Goal: Transaction & Acquisition: Book appointment/travel/reservation

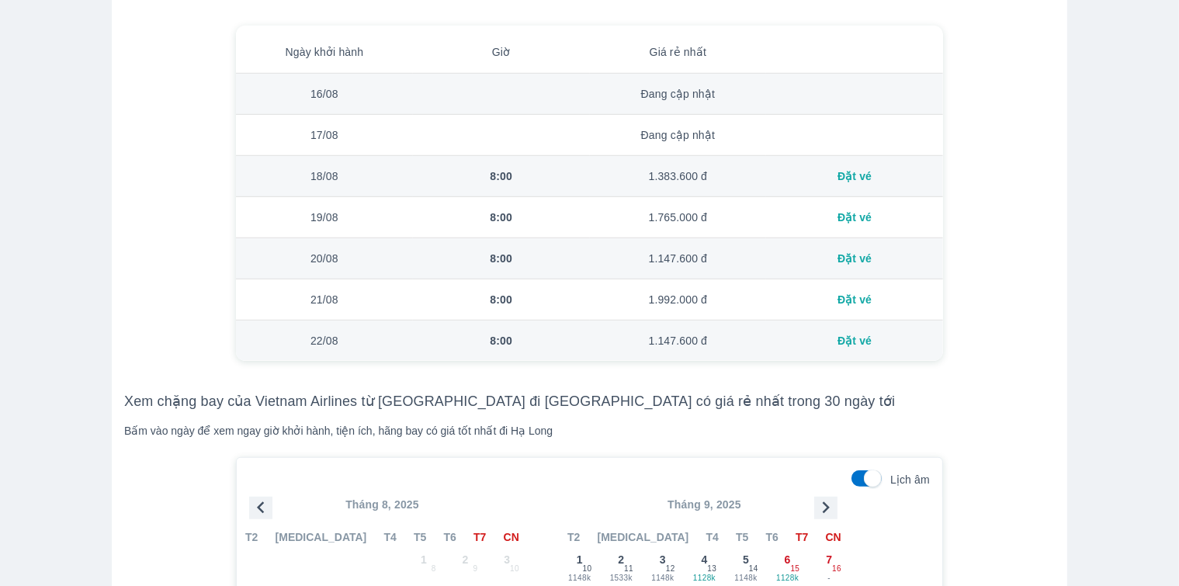
scroll to position [1241, 0]
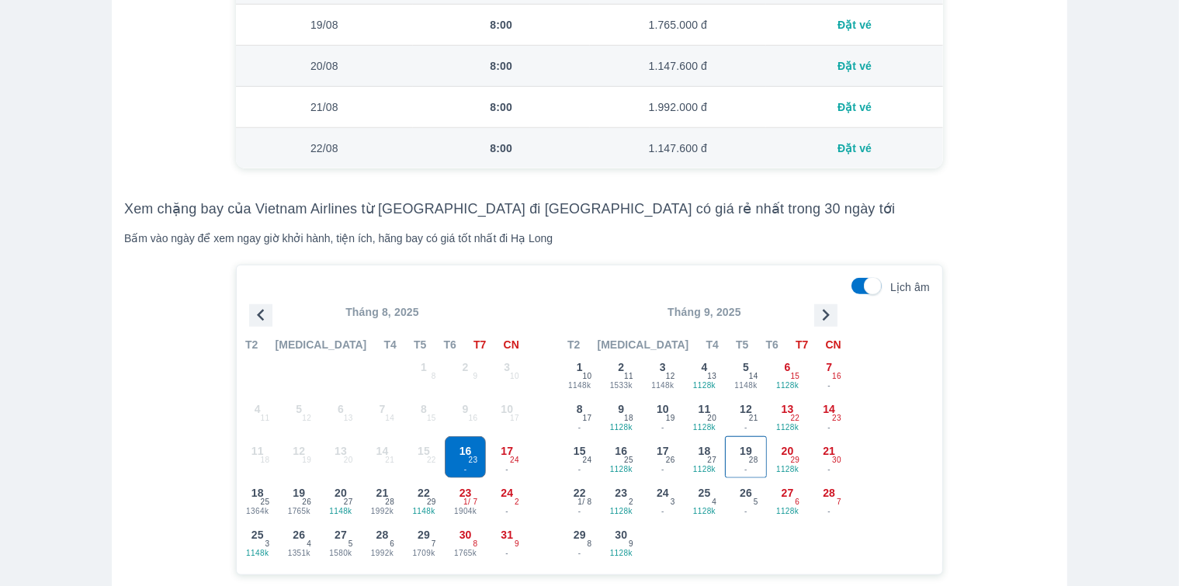
click at [746, 443] on span "19" at bounding box center [745, 451] width 12 height 16
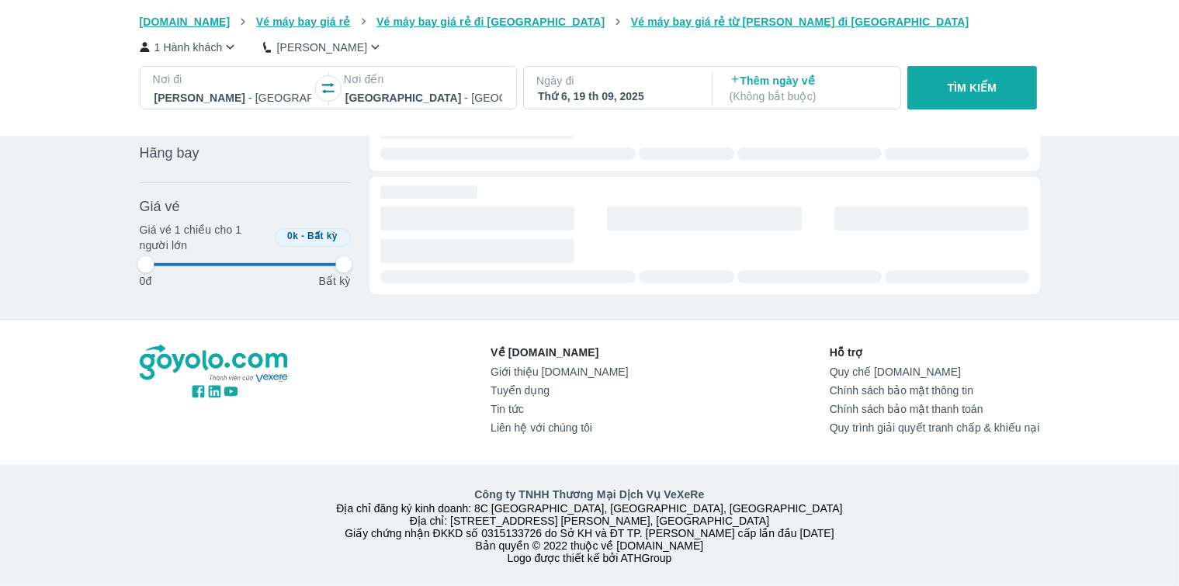
scroll to position [137, 0]
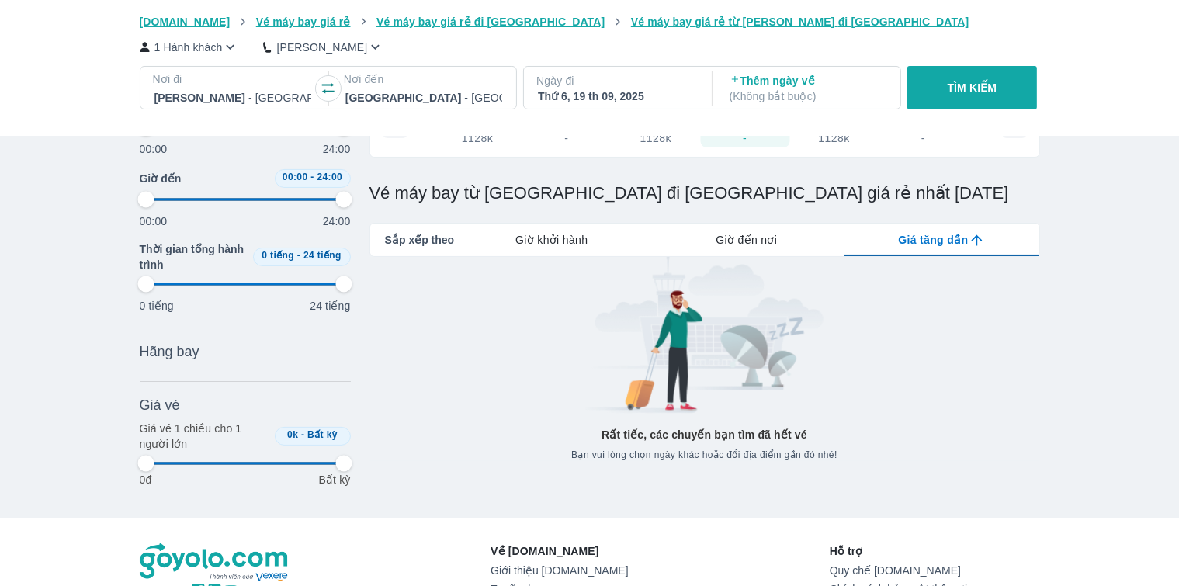
type input "97.9166666666667"
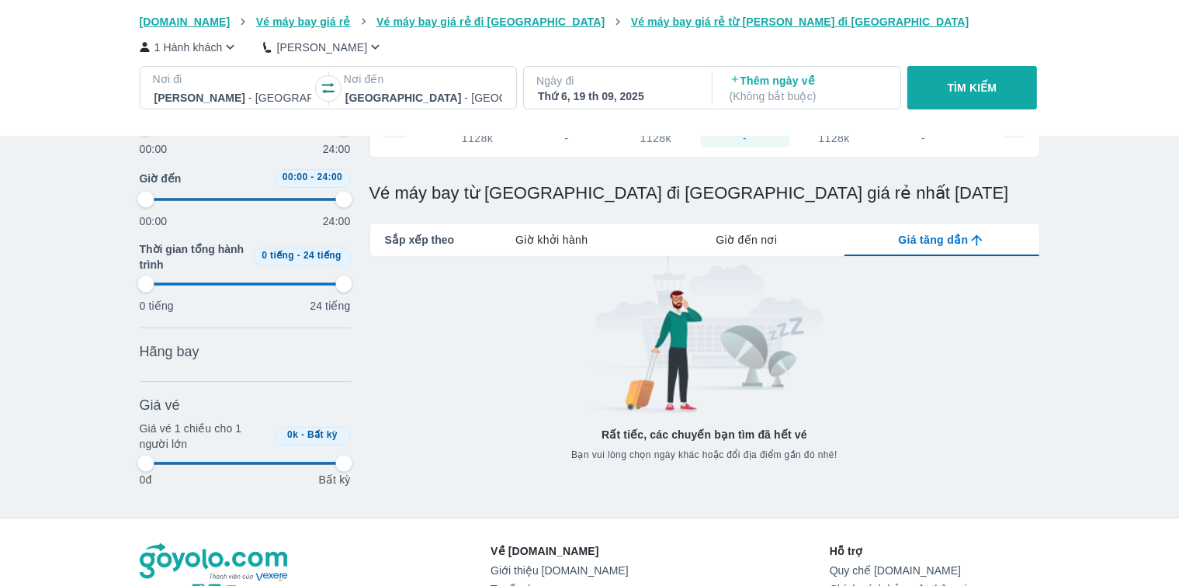
type input "97.9166666666667"
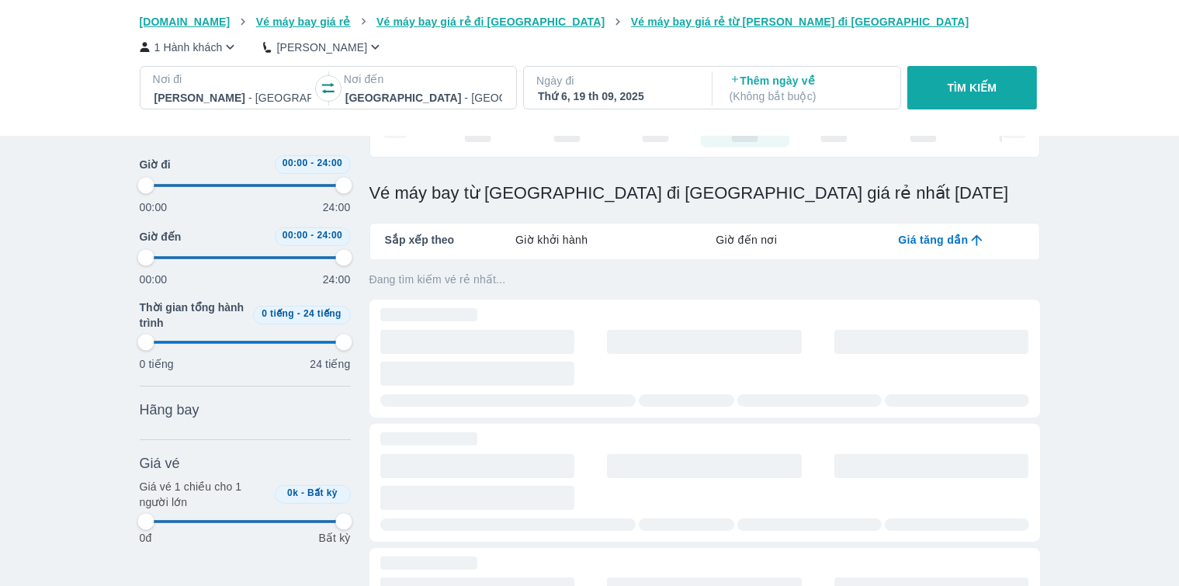
type input "97.9166666666667"
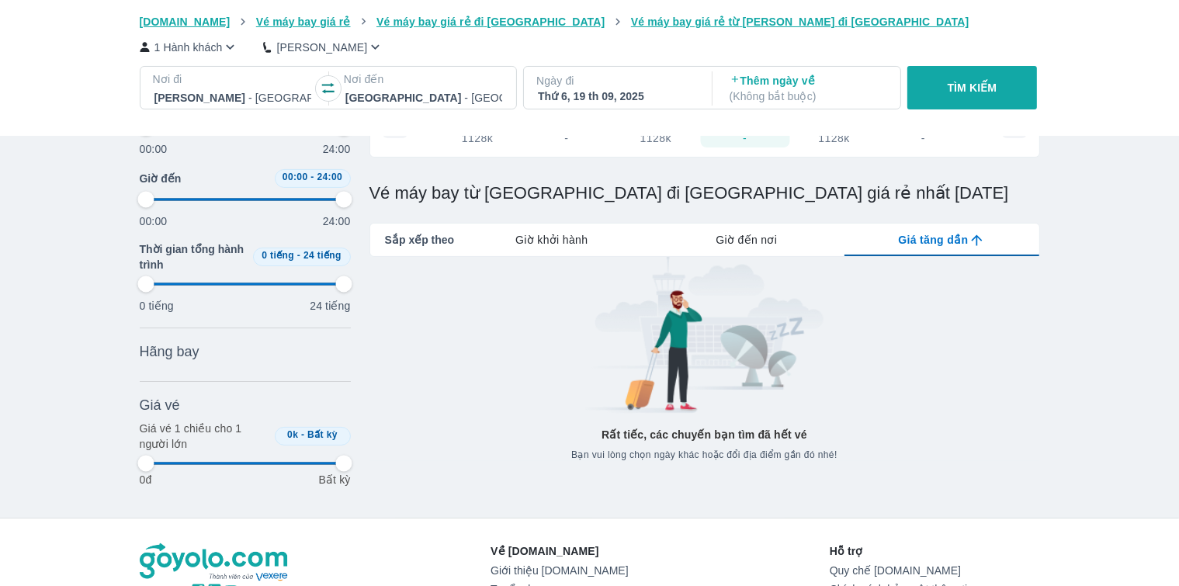
type input "97.9166666666667"
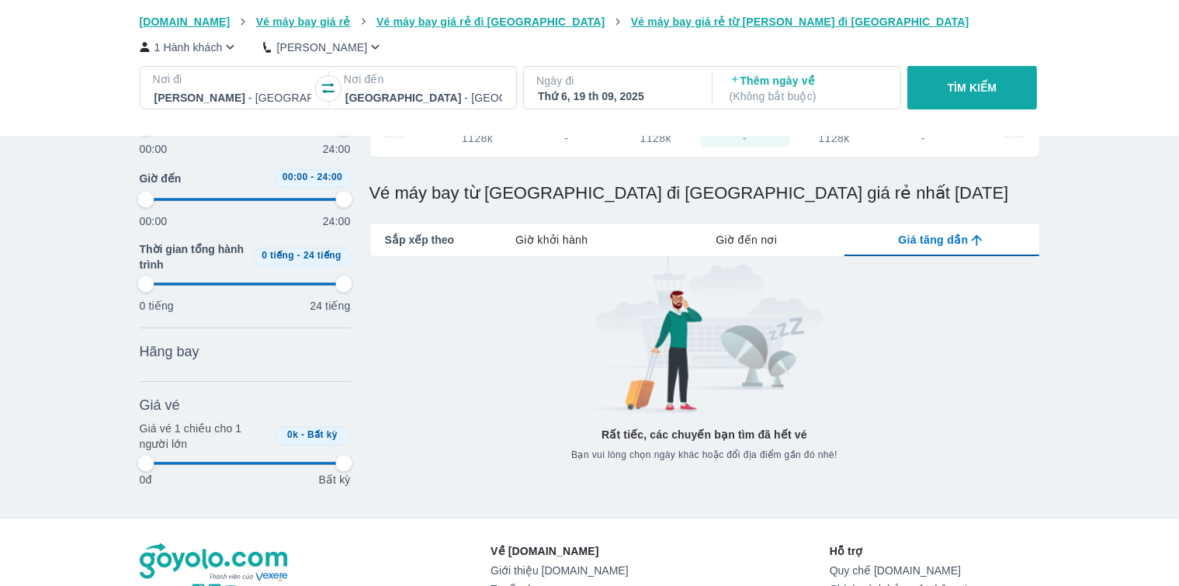
type input "97.9166666666667"
